Goal: Transaction & Acquisition: Subscribe to service/newsletter

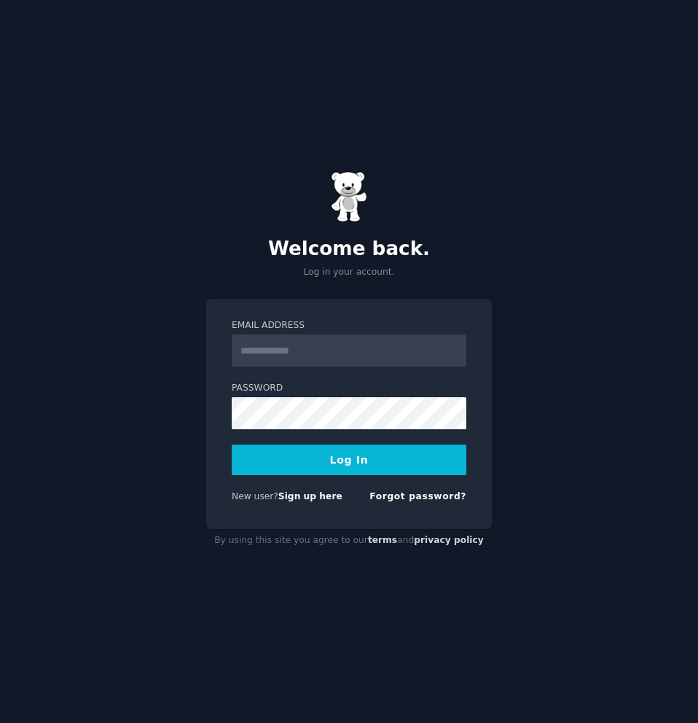
click at [326, 355] on input "Email Address" at bounding box center [349, 351] width 235 height 32
type input "**********"
click at [369, 472] on button "Log In" at bounding box center [349, 460] width 235 height 31
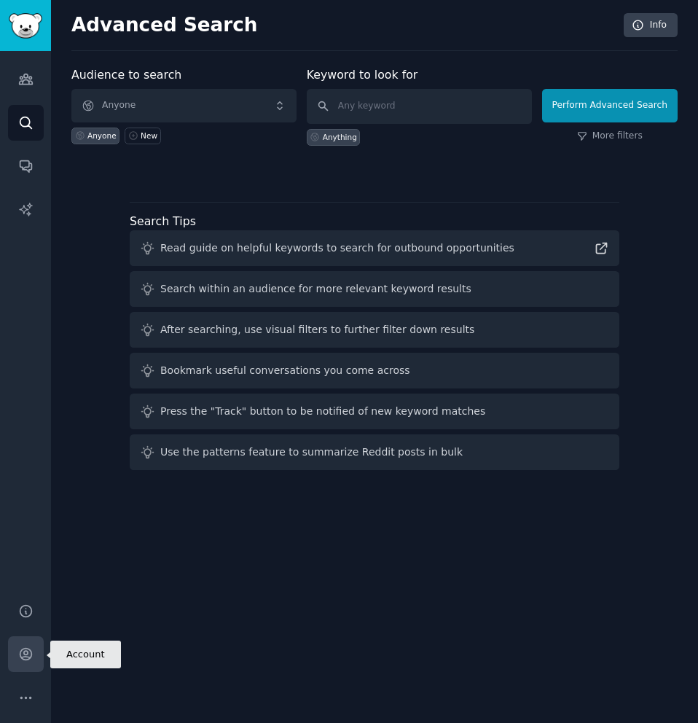
click at [23, 655] on icon "Sidebar" at bounding box center [25, 654] width 15 height 15
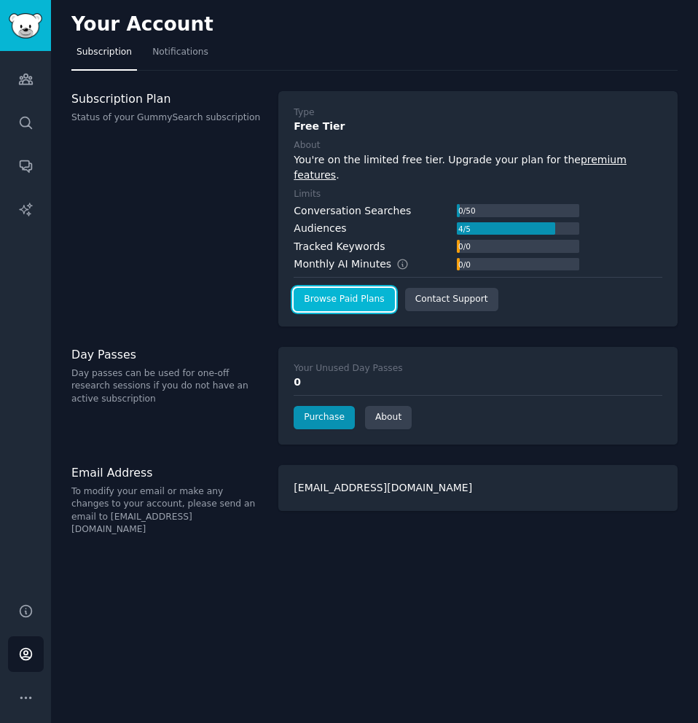
click at [359, 293] on link "Browse Paid Plans" at bounding box center [344, 299] width 101 height 23
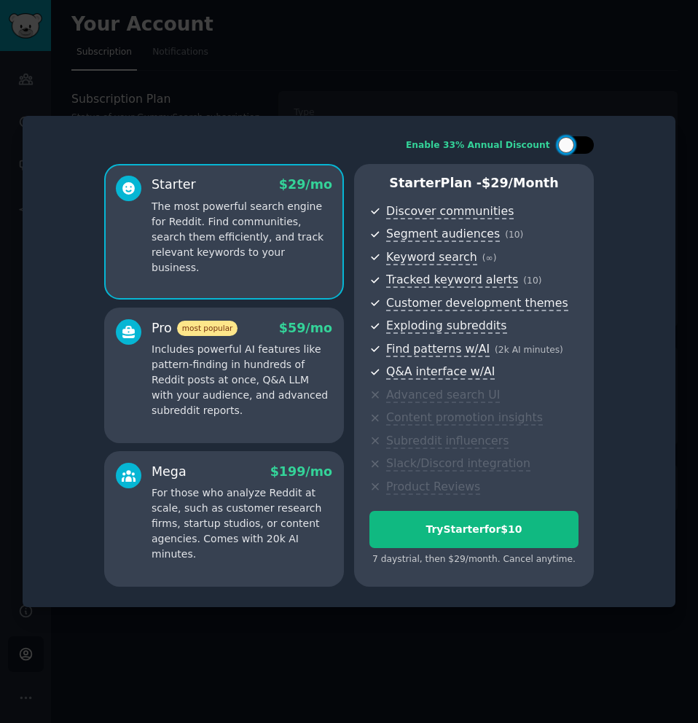
click at [577, 141] on div at bounding box center [576, 144] width 36 height 17
checkbox input "true"
click at [295, 377] on p "Includes powerful AI features like pattern-finding in hundreds of Reddit posts …" at bounding box center [242, 380] width 181 height 77
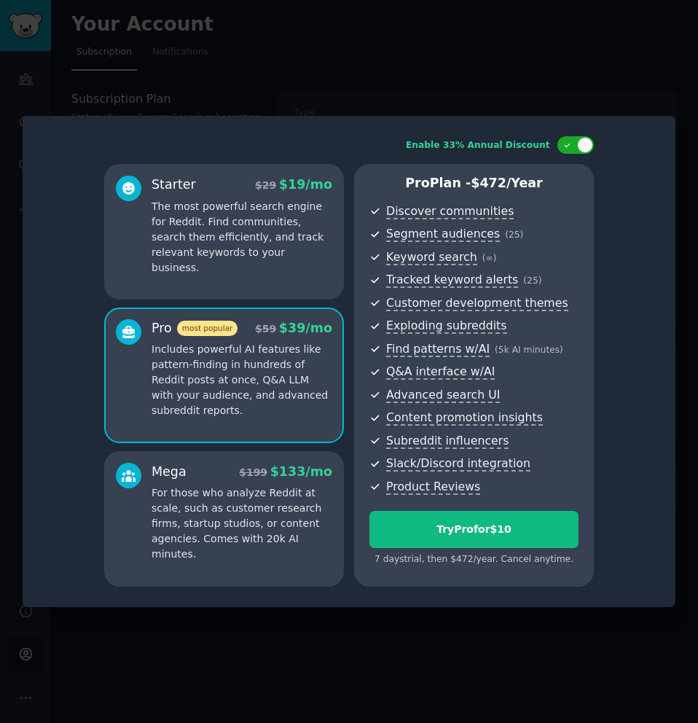
click at [279, 250] on p "The most powerful search engine for Reddit. Find communities, search them effic…" at bounding box center [242, 237] width 181 height 77
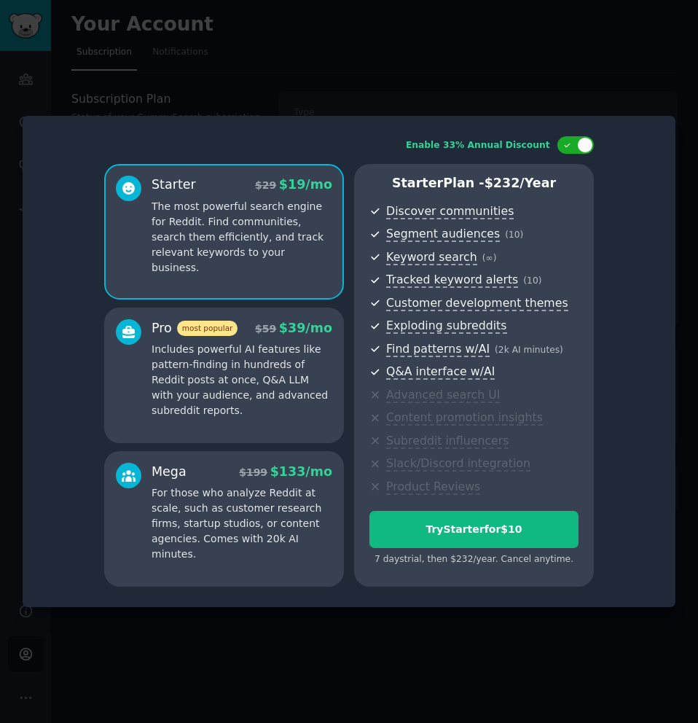
click at [287, 374] on p "Includes powerful AI features like pattern-finding in hundreds of Reddit posts …" at bounding box center [242, 380] width 181 height 77
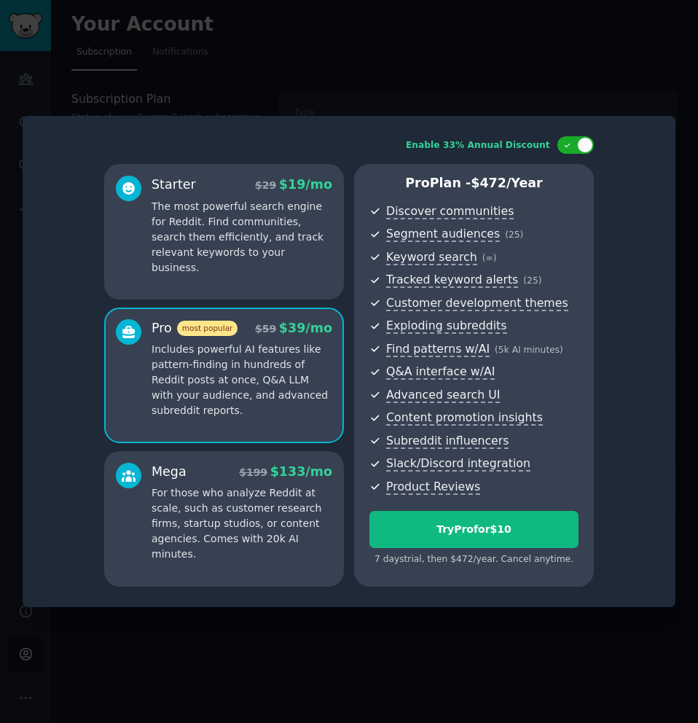
click at [282, 253] on p "The most powerful search engine for Reddit. Find communities, search them effic…" at bounding box center [242, 237] width 181 height 77
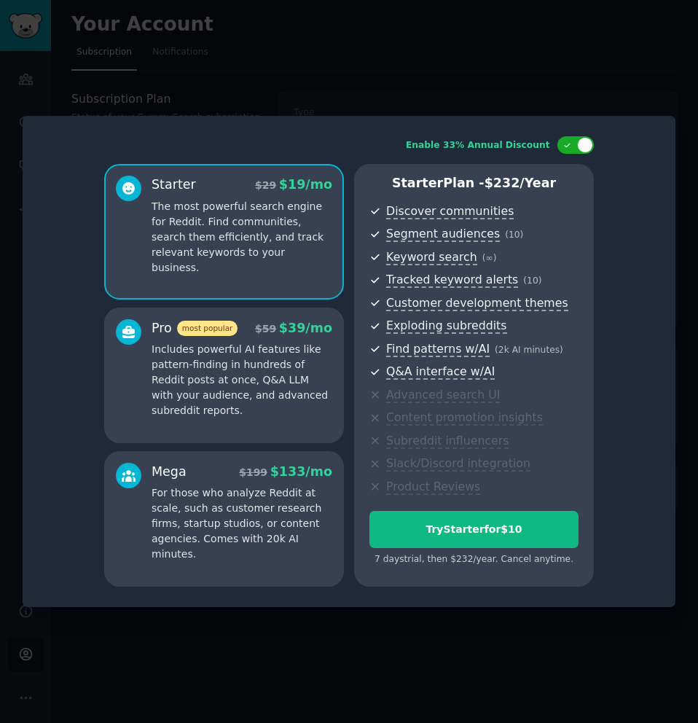
click at [272, 488] on p "For those who analyze Reddit at scale, such as customer research firms, startup…" at bounding box center [242, 524] width 181 height 77
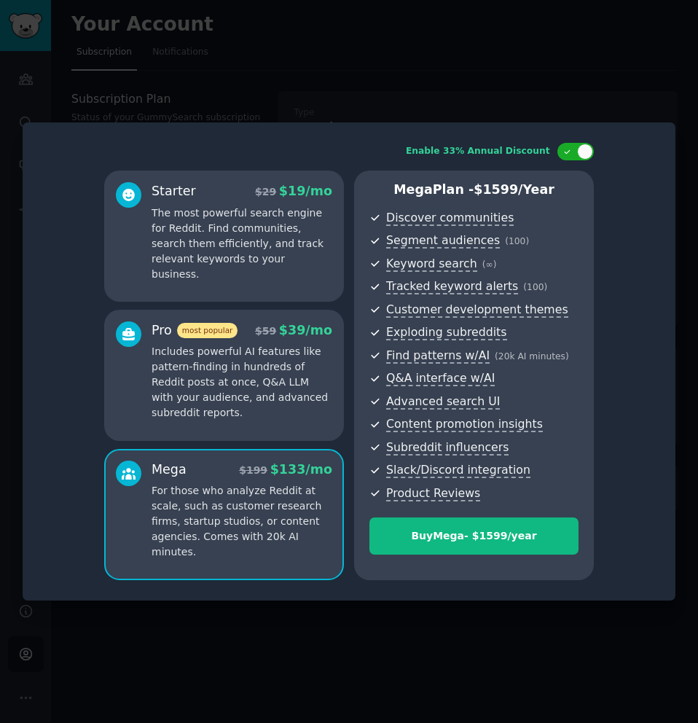
click at [271, 362] on p "Includes powerful AI features like pattern-finding in hundreds of Reddit posts …" at bounding box center [242, 382] width 181 height 77
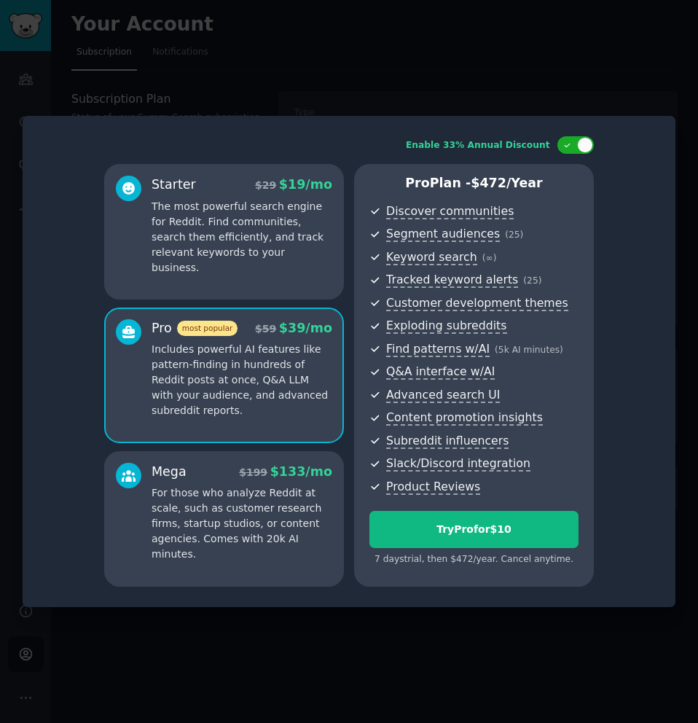
click at [268, 258] on p "The most powerful search engine for Reddit. Find communities, search them effic…" at bounding box center [242, 237] width 181 height 77
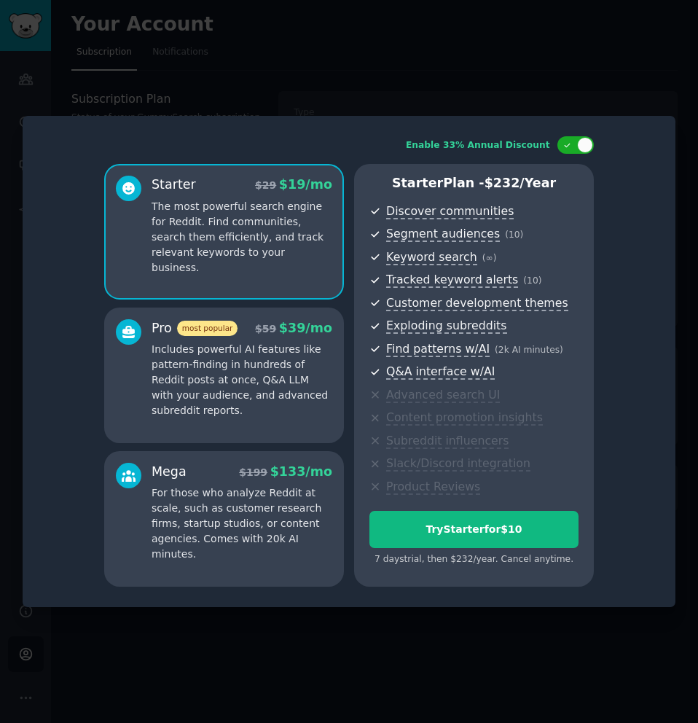
click at [545, 76] on div at bounding box center [349, 361] width 698 height 723
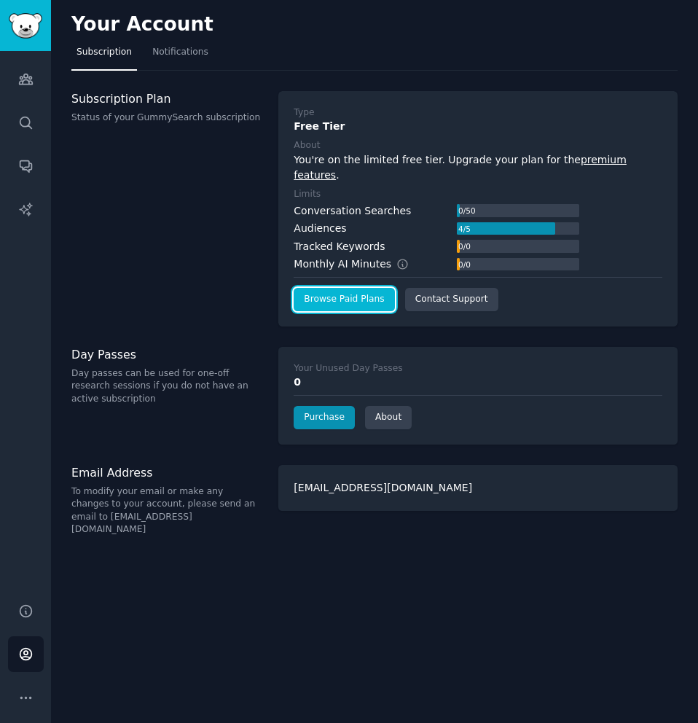
click at [346, 291] on link "Browse Paid Plans" at bounding box center [344, 299] width 101 height 23
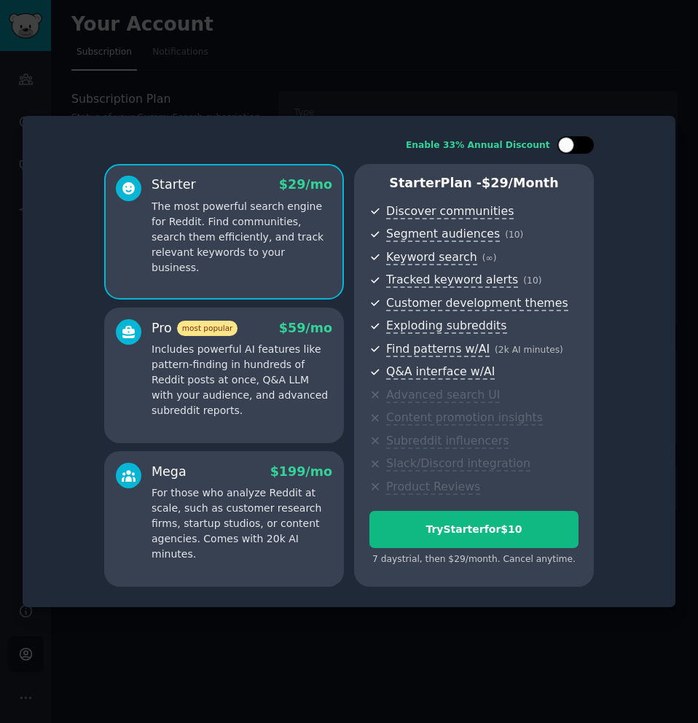
click at [573, 144] on div at bounding box center [566, 145] width 16 height 16
checkbox input "true"
